Goal: Task Accomplishment & Management: Complete application form

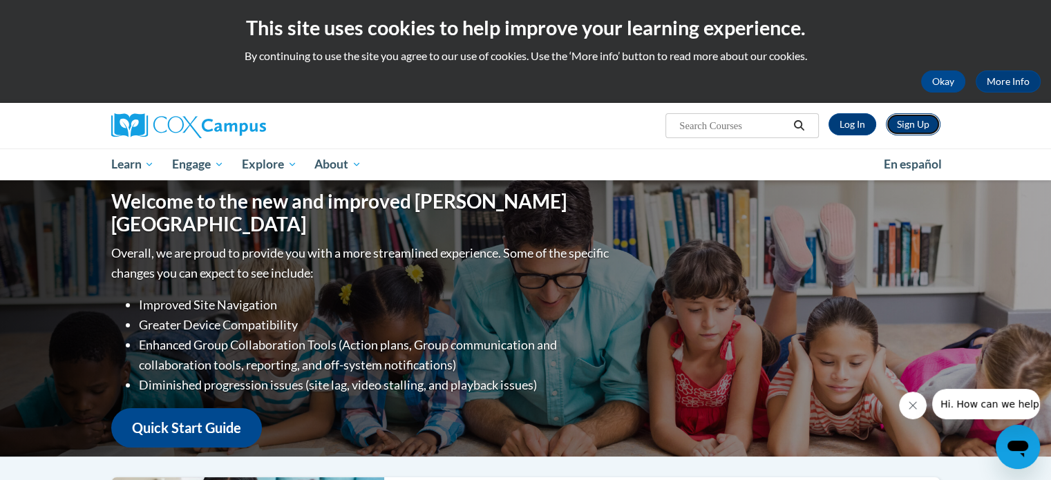
click at [912, 118] on link "Sign Up" at bounding box center [913, 124] width 55 height 22
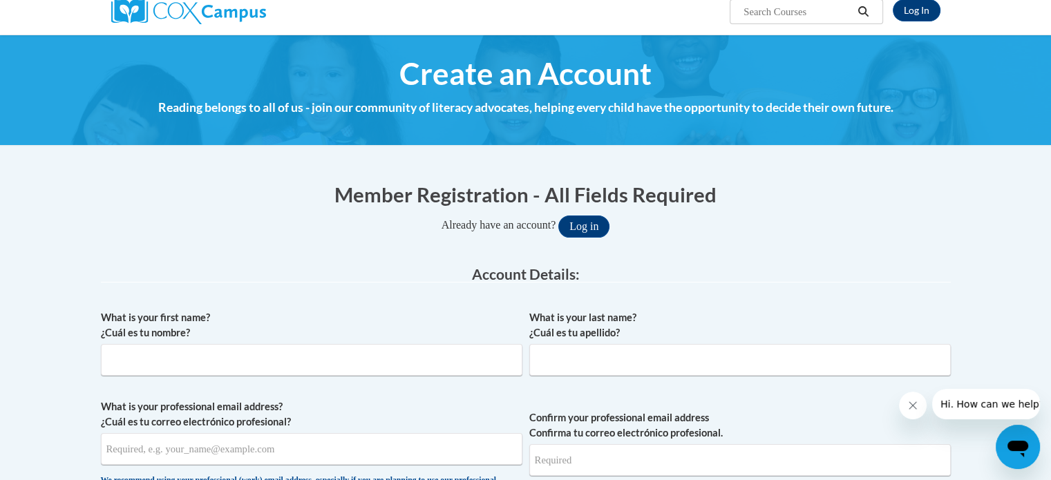
scroll to position [138, 0]
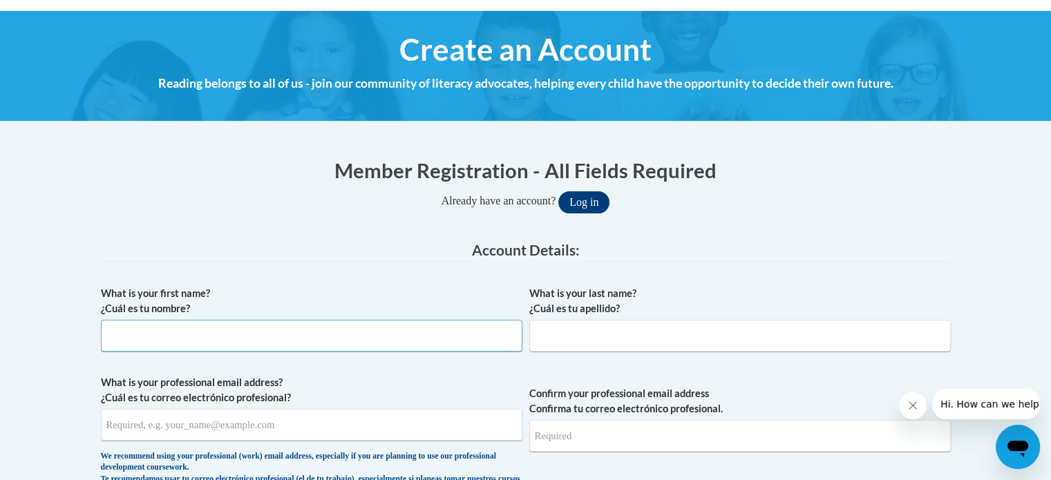
click at [282, 338] on input "What is your first name? ¿Cuál es tu nombre?" at bounding box center [311, 336] width 421 height 32
type input "[PERSON_NAME]"
type input "Chase"
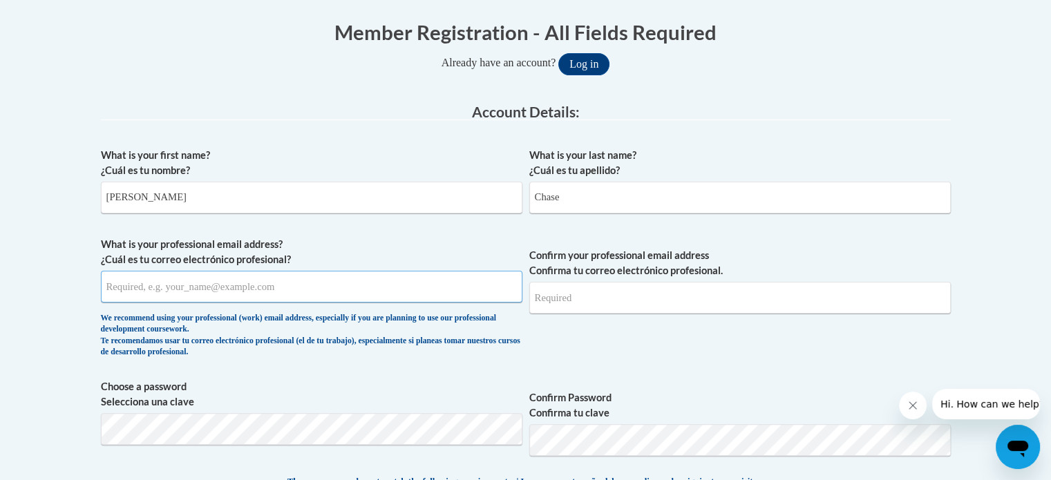
click at [194, 281] on input "What is your professional email address? ¿Cuál es tu correo electrónico profesi…" at bounding box center [311, 287] width 421 height 32
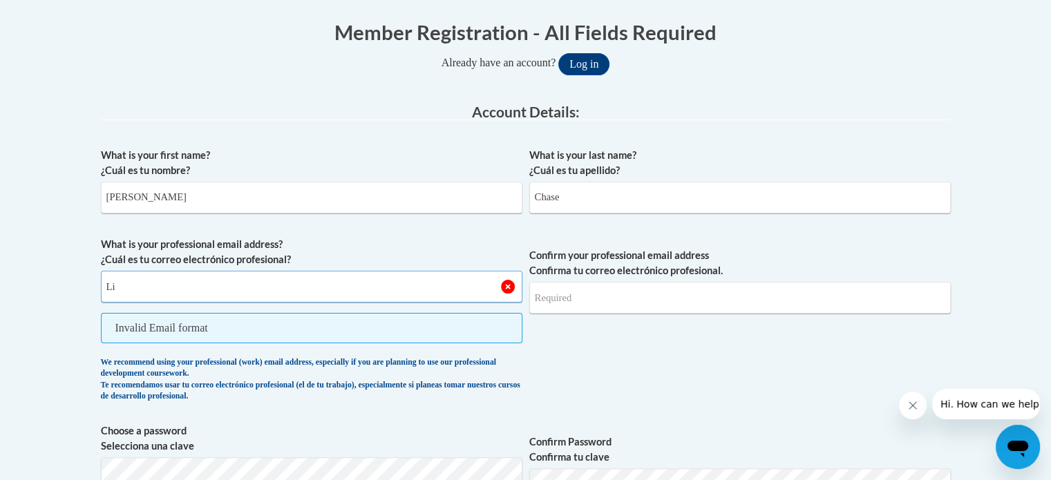
type input "L"
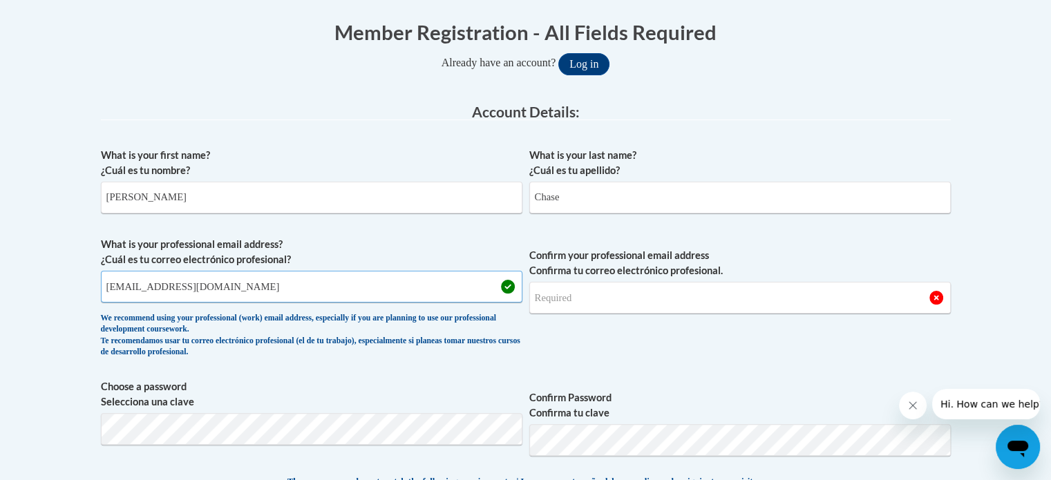
type input "[EMAIL_ADDRESS][DOMAIN_NAME]"
click at [558, 298] on input "Confirm your professional email address Confirma tu correo electrónico profesio…" at bounding box center [739, 298] width 421 height 32
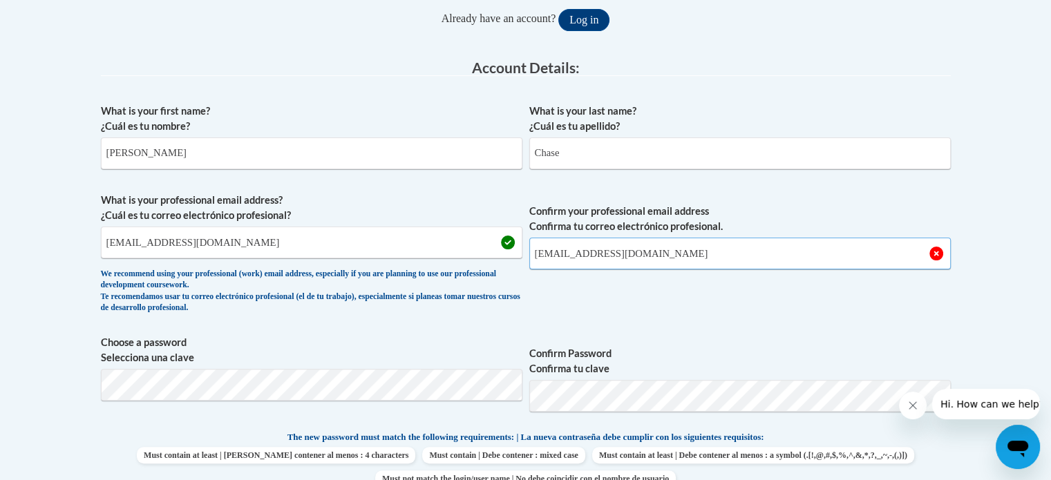
scroll to position [345, 0]
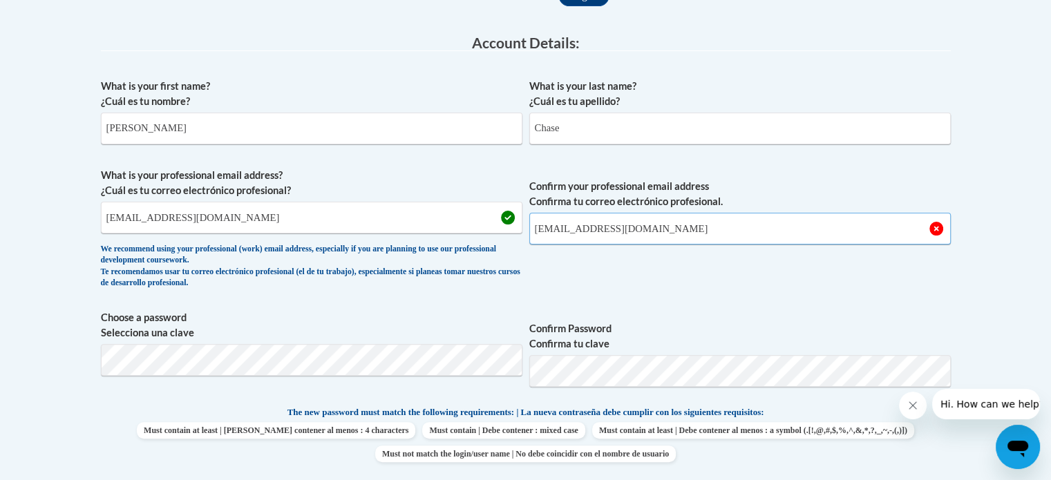
type input "[EMAIL_ADDRESS][DOMAIN_NAME]"
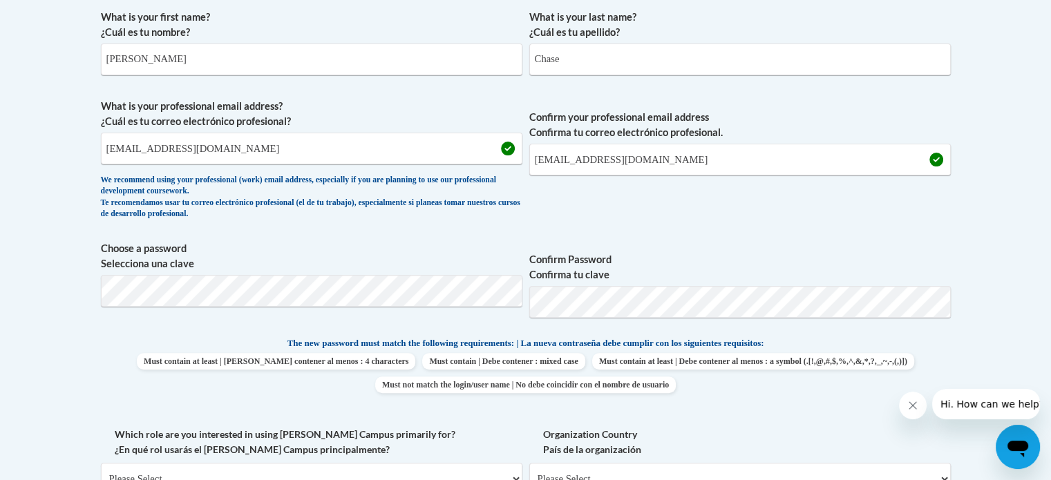
click at [730, 266] on label "Confirm Password Confirma tu clave" at bounding box center [739, 267] width 421 height 30
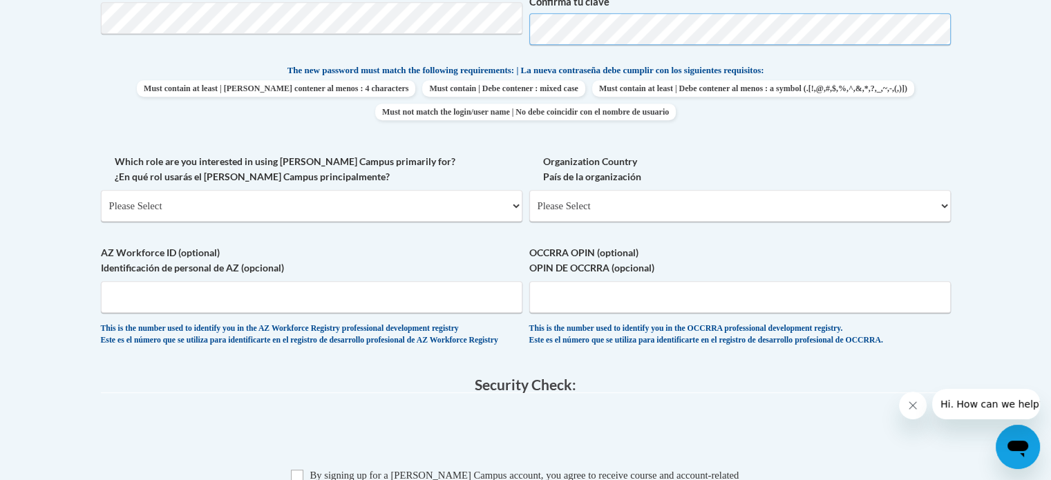
scroll to position [691, 0]
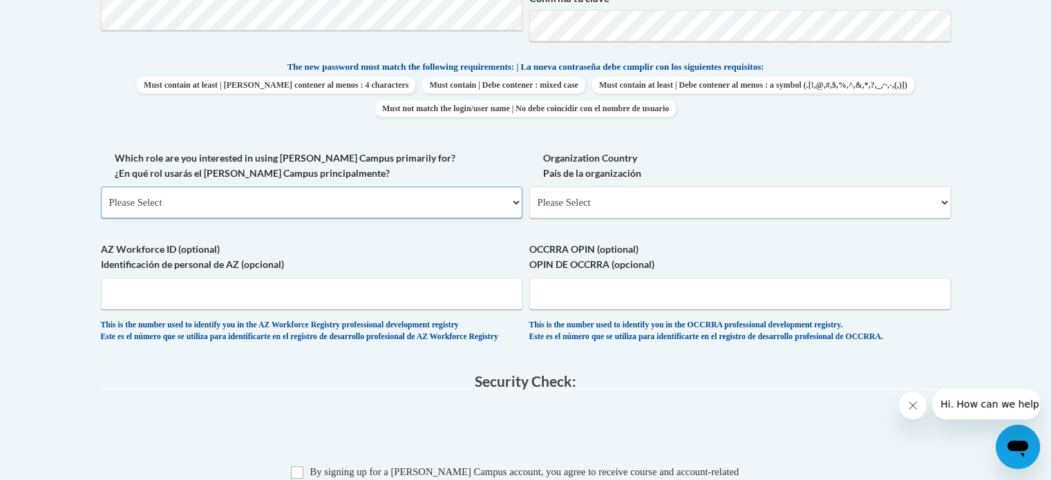
click at [231, 202] on select "Please Select College/University | Colegio/Universidad Community/Nonprofit Part…" at bounding box center [311, 203] width 421 height 32
select select "5a18ea06-2b54-4451-96f2-d152daf9eac5"
click at [101, 187] on select "Please Select College/University | Colegio/Universidad Community/Nonprofit Part…" at bounding box center [311, 203] width 421 height 32
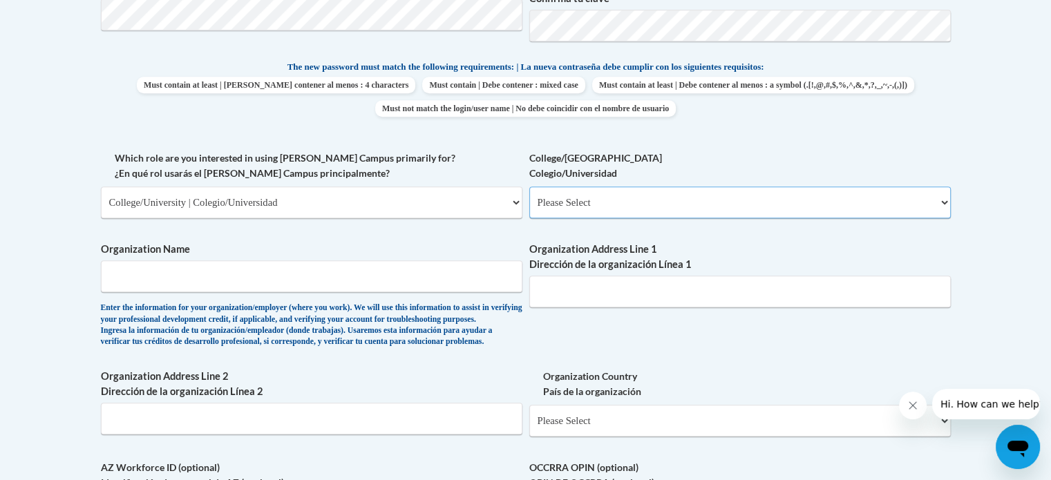
click at [591, 209] on select "Please Select College/University Staff | Empleado universitario College/Univers…" at bounding box center [739, 203] width 421 height 32
select select "99b32b07-cffc-426c-8bf6-0cd77760d84b"
click at [529, 187] on select "Please Select College/University Staff | Empleado universitario College/Univers…" at bounding box center [739, 203] width 421 height 32
click at [347, 281] on input "Organization Name" at bounding box center [311, 276] width 421 height 32
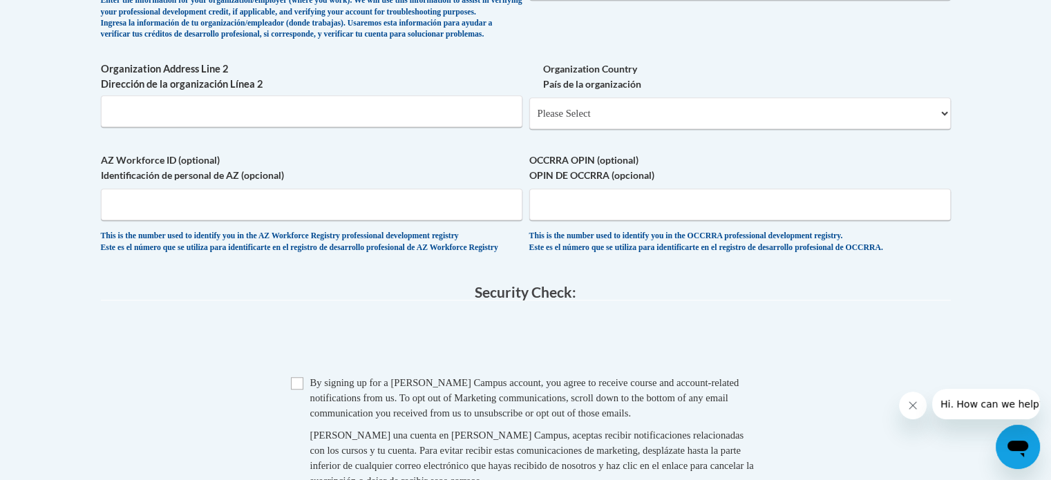
scroll to position [967, 0]
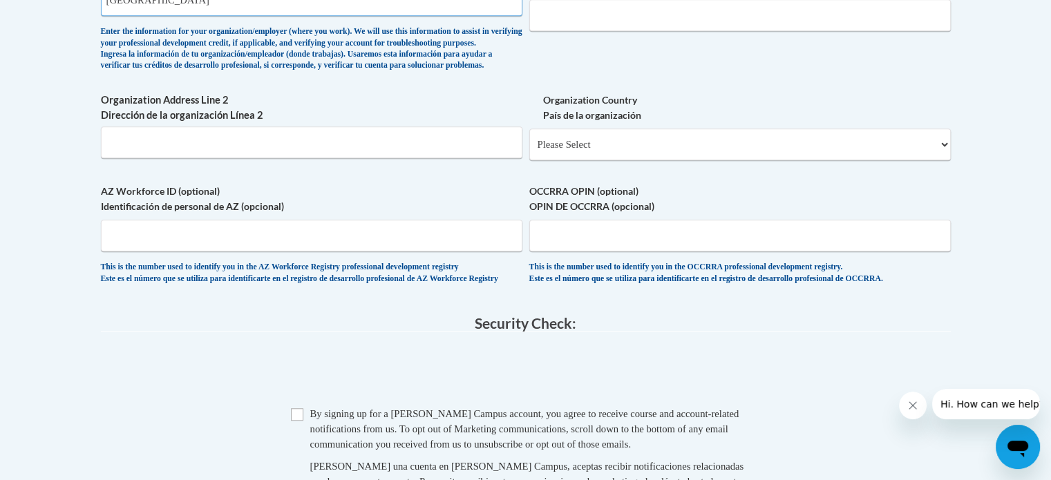
type input "[GEOGRAPHIC_DATA]"
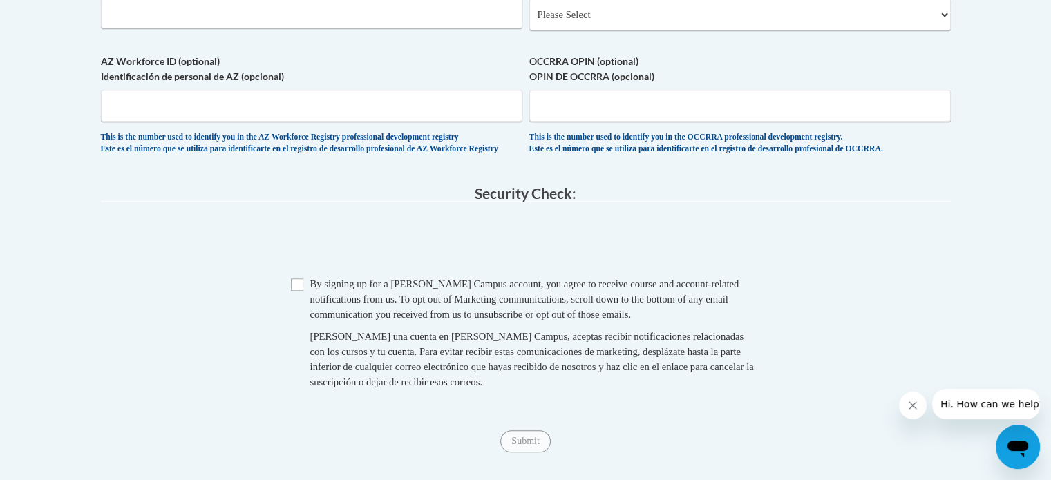
scroll to position [1105, 0]
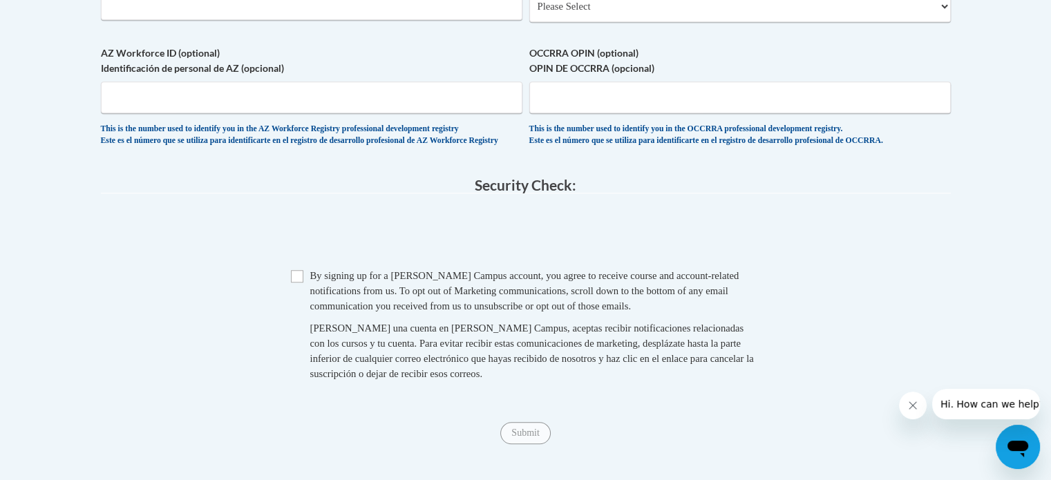
click at [335, 312] on span "By signing up for a [PERSON_NAME] Campus account, you agree to receive course a…" at bounding box center [524, 290] width 429 height 41
click at [304, 310] on span "Checkbox By signing up for a [PERSON_NAME] Campus account, you agree to receive…" at bounding box center [526, 331] width 470 height 127
click at [299, 283] on input "Checkbox" at bounding box center [297, 276] width 12 height 12
checkbox input "true"
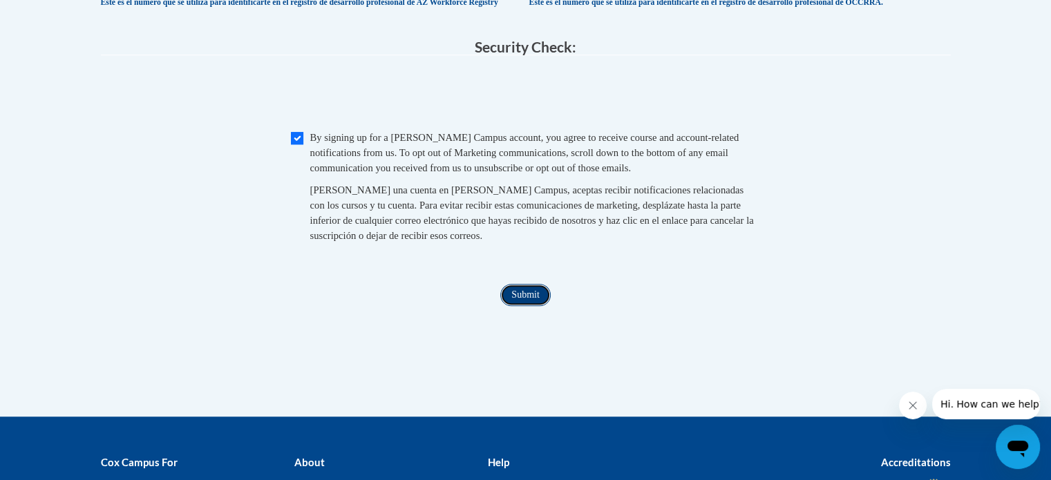
click at [523, 306] on input "Submit" at bounding box center [525, 295] width 50 height 22
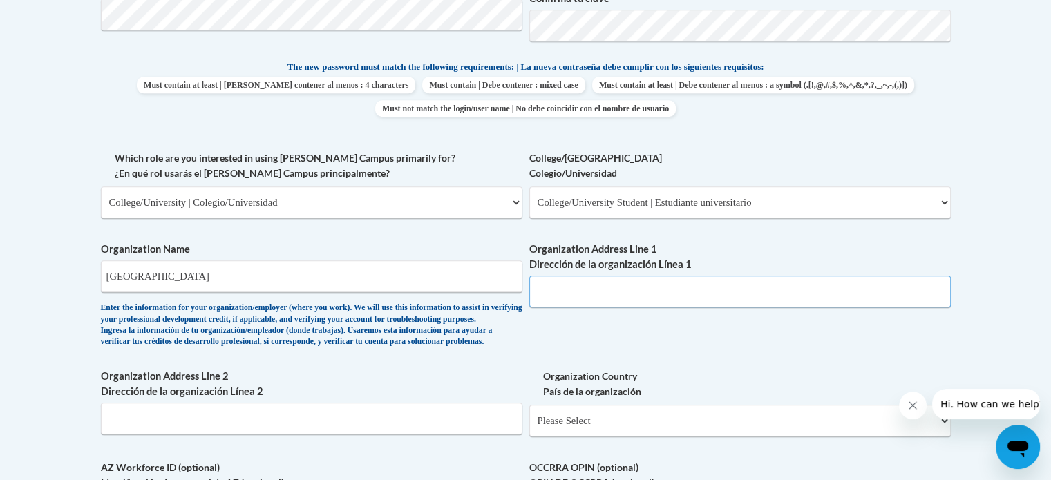
scroll to position [690, 0]
paste input "[STREET_ADDRESS]"
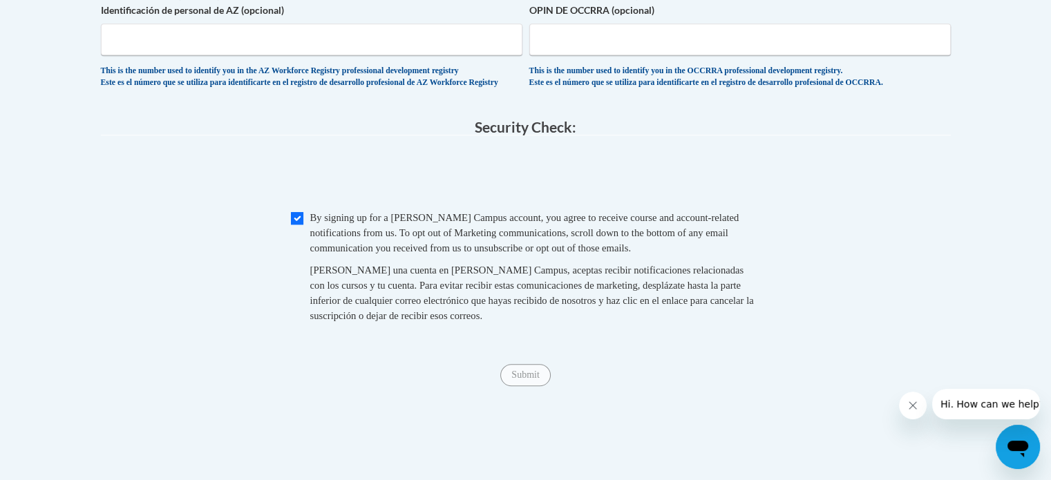
scroll to position [1243, 0]
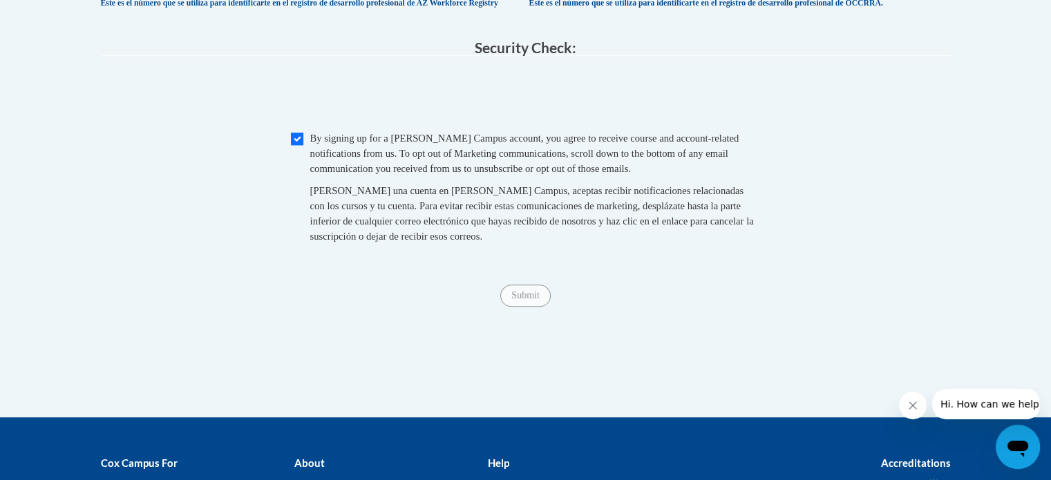
type input "[STREET_ADDRESS]"
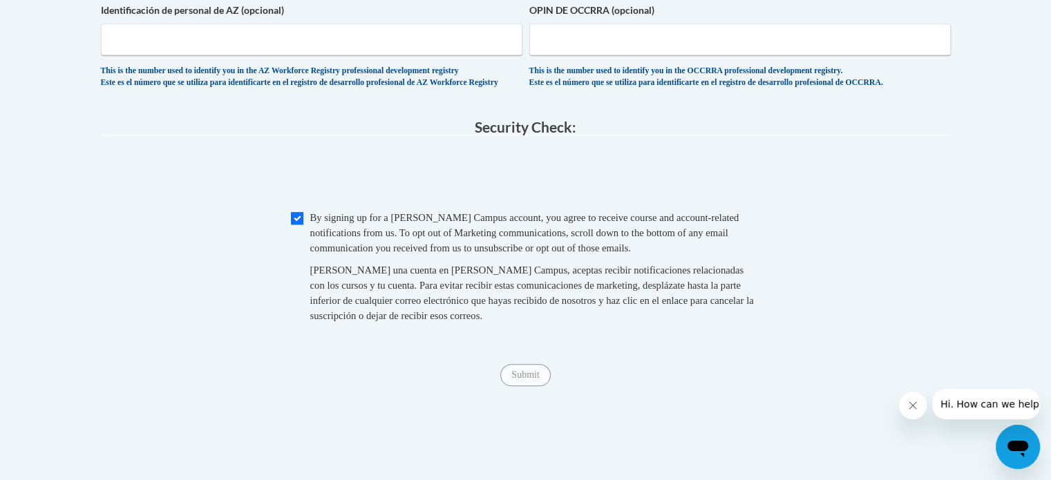
scroll to position [1382, 0]
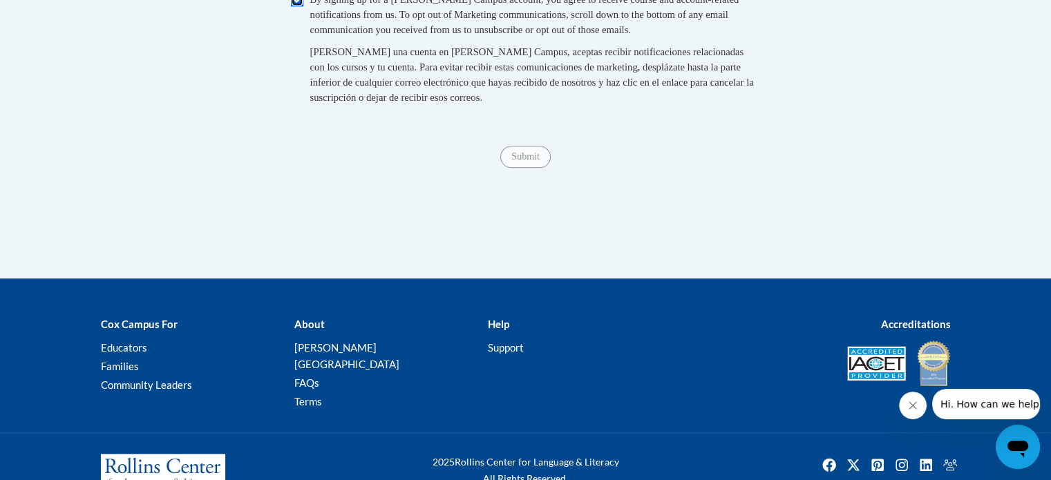
click at [292, 6] on input "Checkbox" at bounding box center [297, 0] width 12 height 12
click at [298, 6] on input "Checkbox" at bounding box center [297, 0] width 12 height 12
checkbox input "true"
click at [533, 168] on input "Submit" at bounding box center [525, 157] width 50 height 22
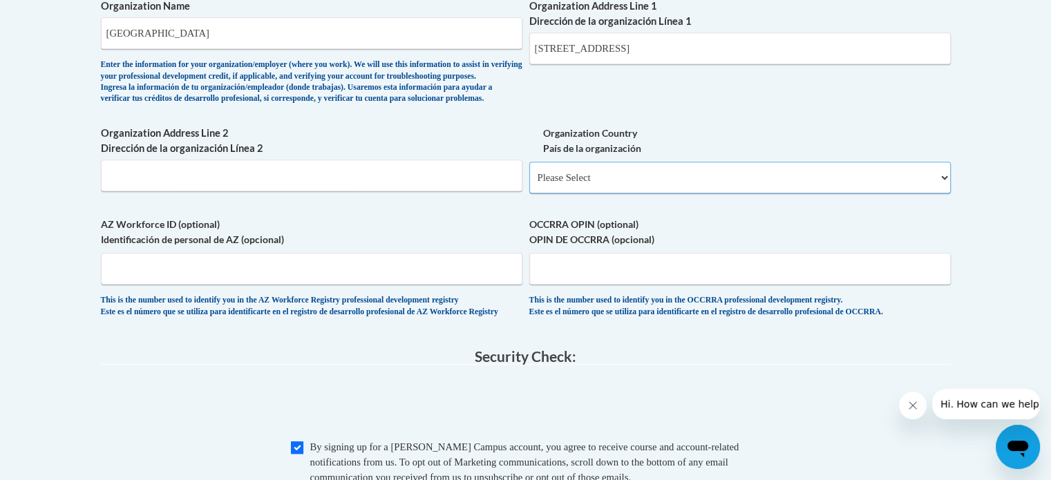
scroll to position [911, 0]
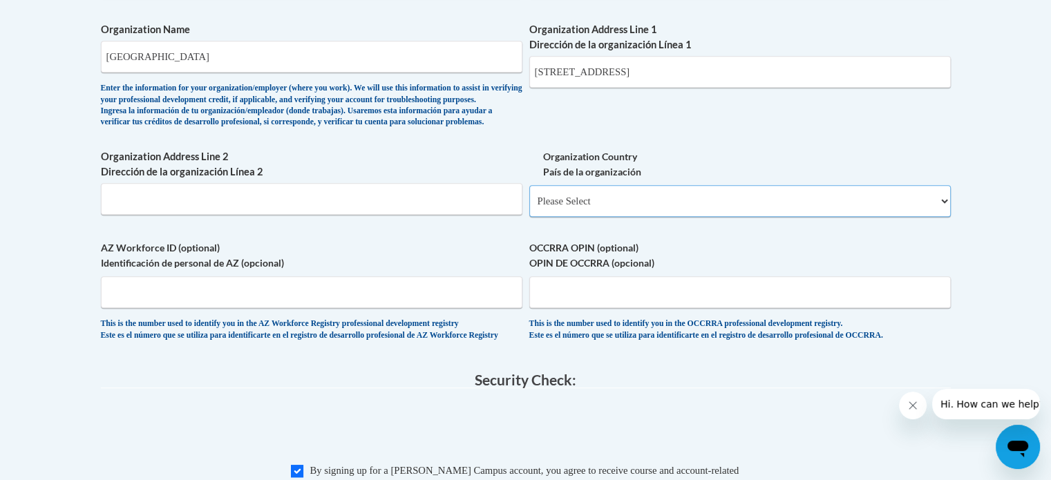
click at [596, 217] on select "Please Select [GEOGRAPHIC_DATA] | [GEOGRAPHIC_DATA] Outside of [GEOGRAPHIC_DATA…" at bounding box center [739, 201] width 421 height 32
select select "ad49bcad-a171-4b2e-b99c-48b446064914"
click at [529, 207] on select "Please Select [GEOGRAPHIC_DATA] | [GEOGRAPHIC_DATA] Outside of [GEOGRAPHIC_DATA…" at bounding box center [739, 201] width 421 height 32
select select
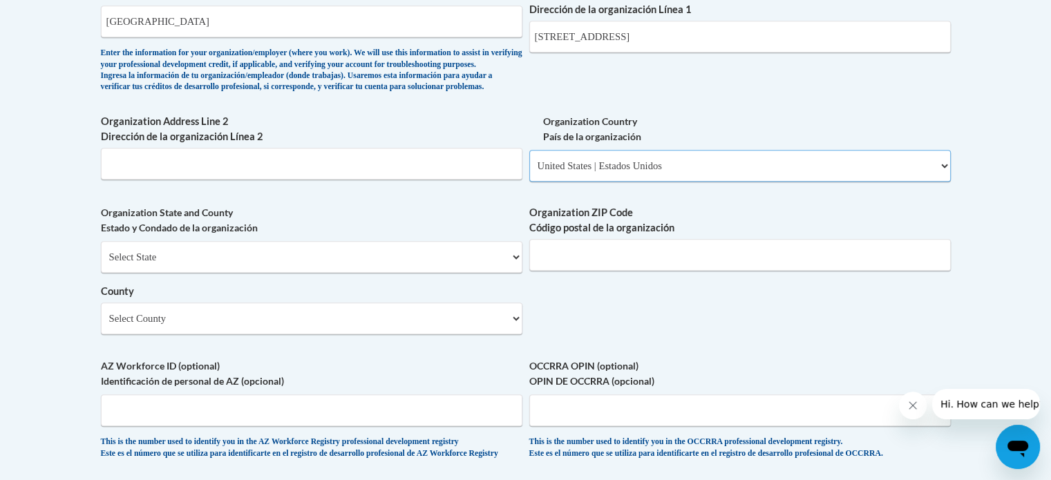
scroll to position [980, 0]
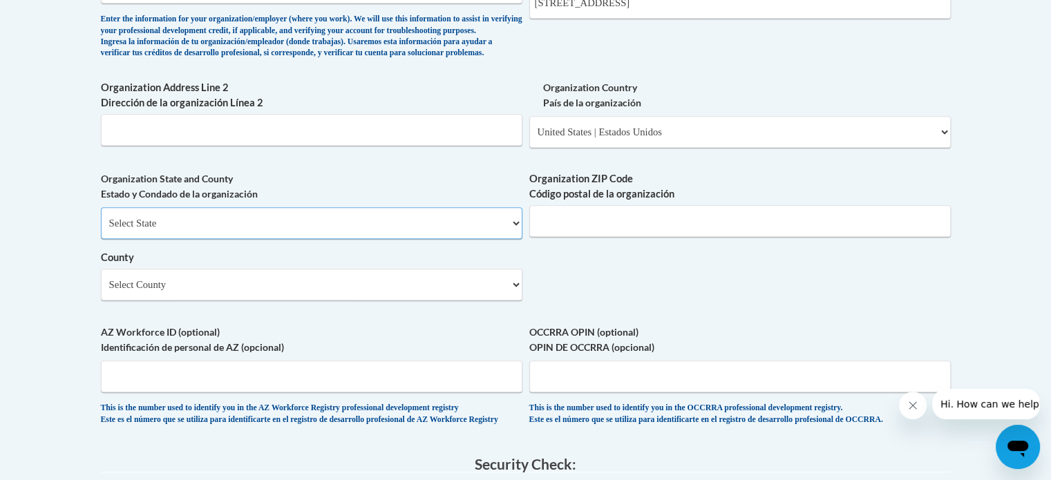
click at [426, 235] on select "Select State [US_STATE] [US_STATE] [US_STATE] [US_STATE] [US_STATE] [US_STATE] …" at bounding box center [311, 223] width 421 height 32
select select "[US_STATE]"
click at [101, 229] on select "Select State [US_STATE] [US_STATE] [US_STATE] [US_STATE] [US_STATE] [US_STATE] …" at bounding box center [311, 223] width 421 height 32
click at [573, 237] on input "Organization ZIP Code Código postal de la organización" at bounding box center [739, 221] width 421 height 32
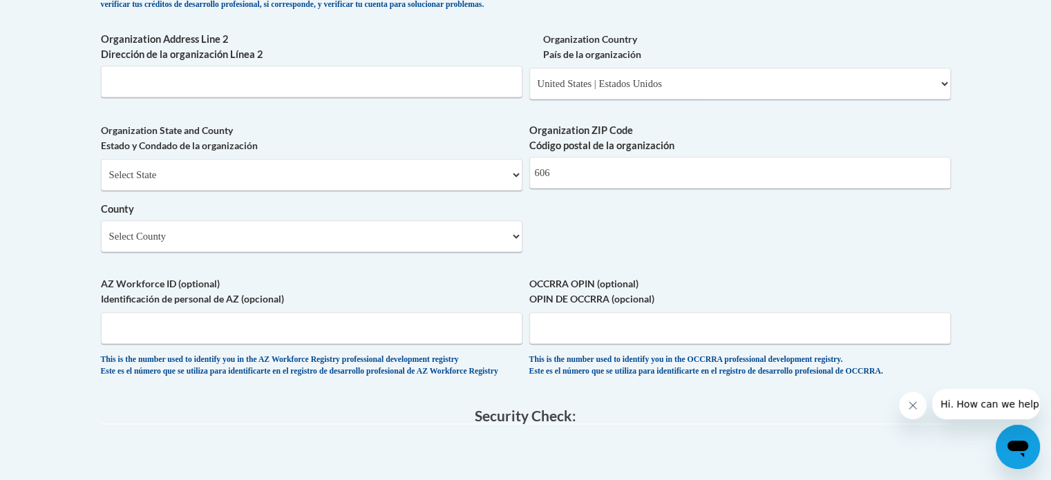
scroll to position [1015, 0]
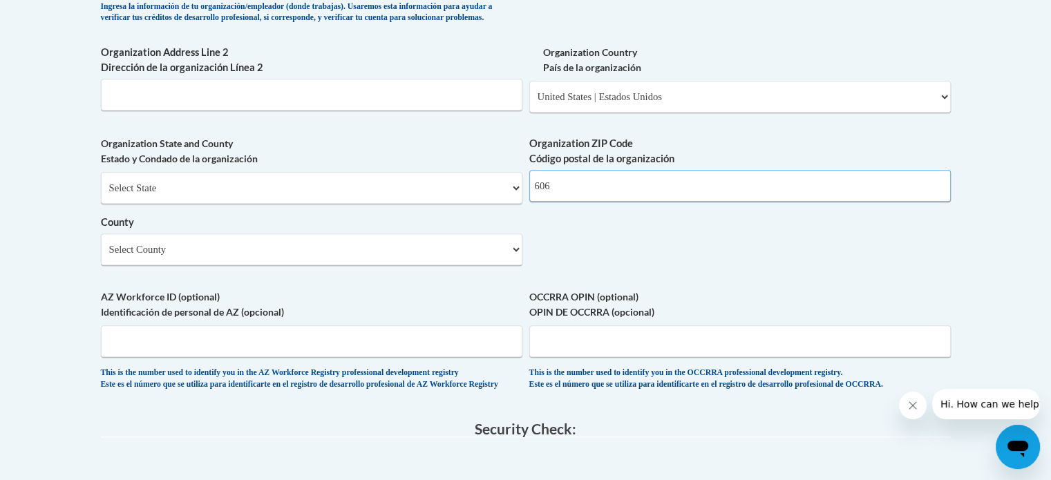
click at [575, 202] on input "606" at bounding box center [739, 186] width 421 height 32
type input "60614"
click at [327, 265] on select "Select County [PERSON_NAME] [PERSON_NAME] Bureau [PERSON_NAME] [PERSON_NAME] Ch…" at bounding box center [311, 250] width 421 height 32
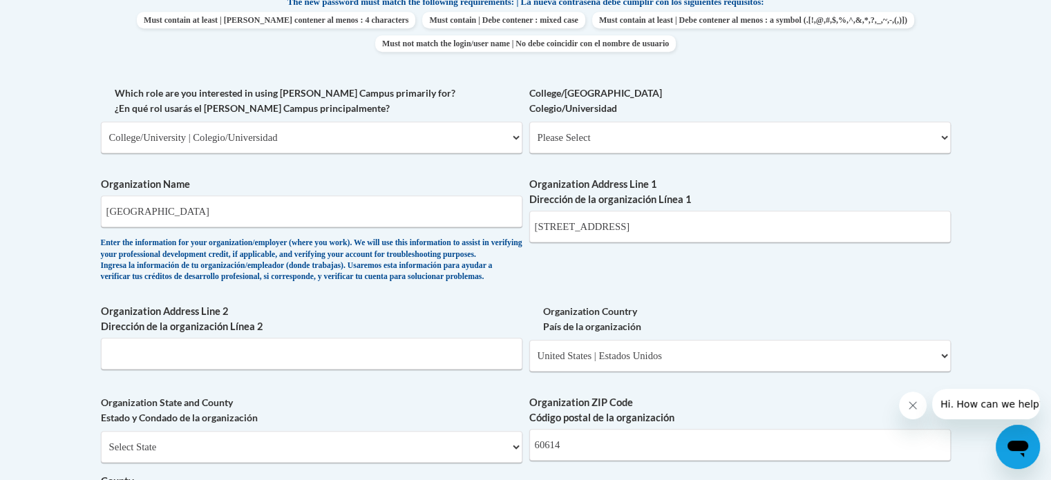
scroll to position [877, 0]
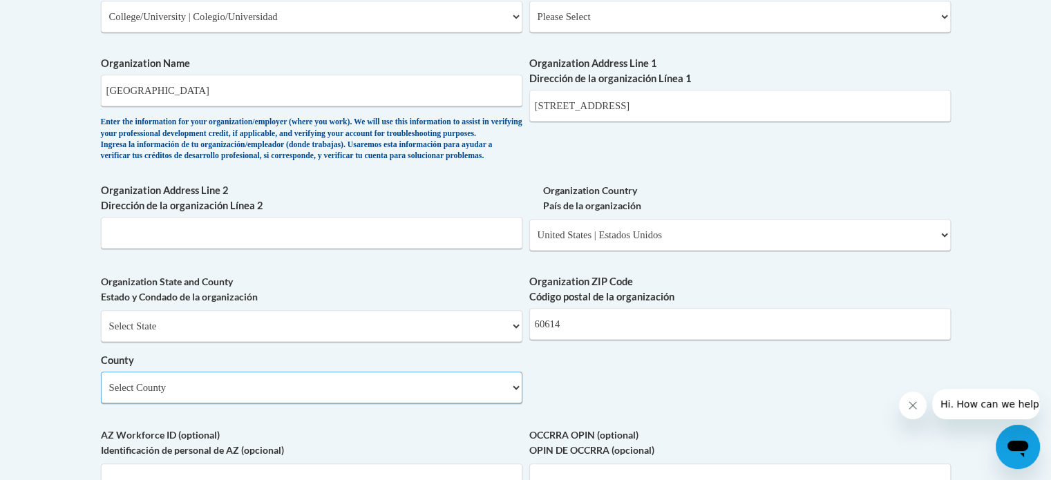
click at [156, 403] on select "Select County [PERSON_NAME] [PERSON_NAME] Bureau [PERSON_NAME] [PERSON_NAME] Ch…" at bounding box center [311, 388] width 421 height 32
select select "Cook"
click at [101, 394] on select "Select County [PERSON_NAME] [PERSON_NAME] Bureau [PERSON_NAME] [PERSON_NAME] Ch…" at bounding box center [311, 388] width 421 height 32
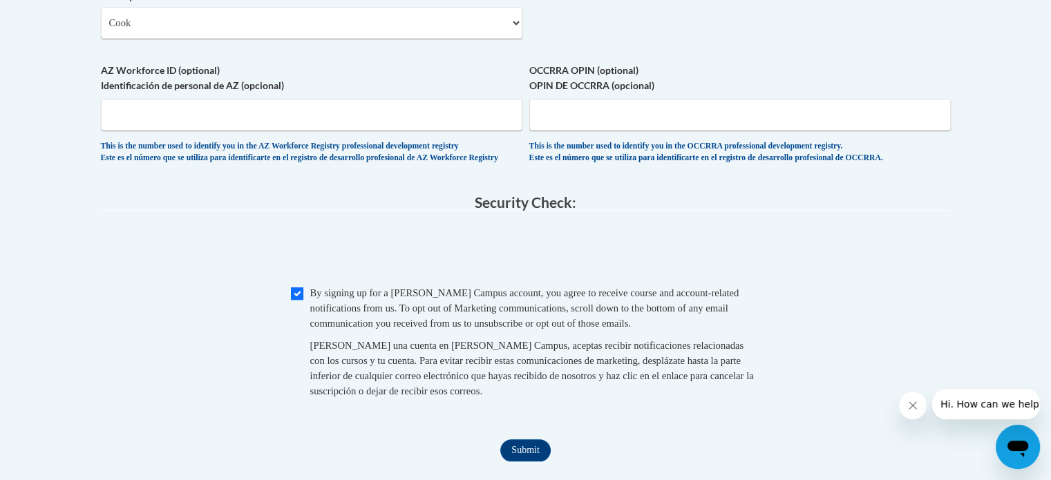
scroll to position [1429, 0]
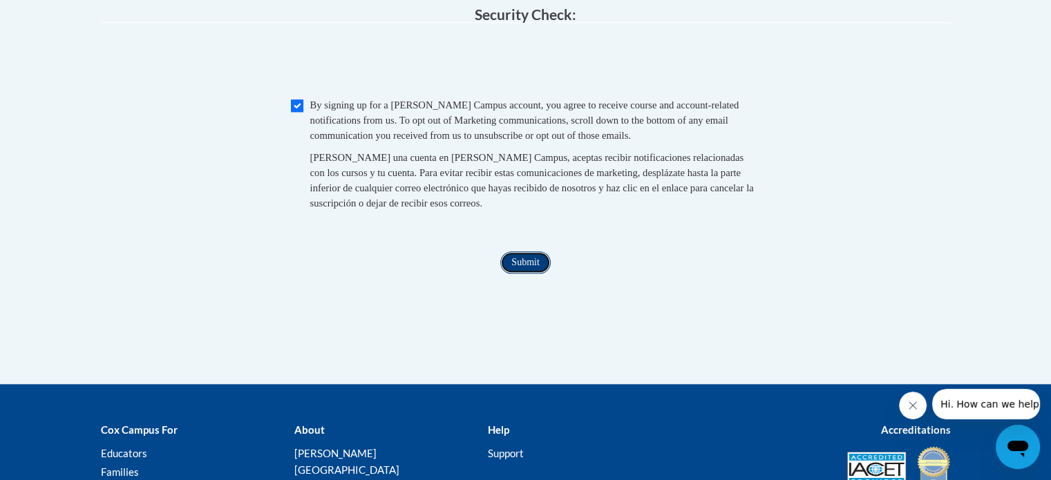
click at [513, 274] on input "Submit" at bounding box center [525, 262] width 50 height 22
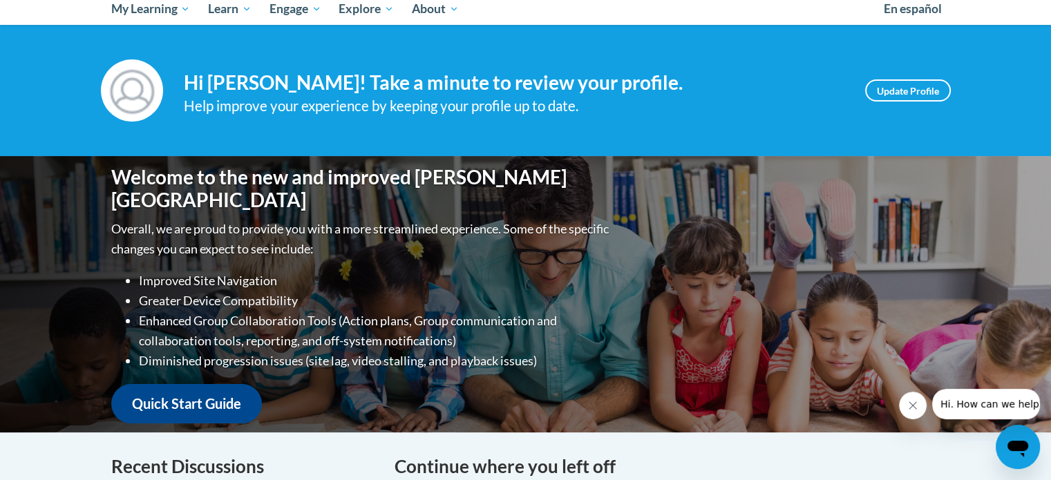
scroll to position [138, 0]
